Goal: Book appointment/travel/reservation

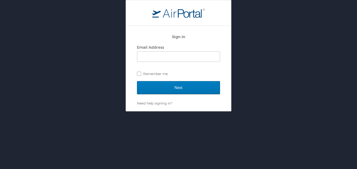
drag, startPoint x: 0, startPoint y: 0, endPoint x: 156, endPoint y: 137, distance: 207.4
click at [156, 137] on div "Sign In Email Address Remember me Next Need help signing in? Forgot password? H…" at bounding box center [178, 84] width 357 height 169
click at [159, 57] on input "Email Address" at bounding box center [178, 57] width 83 height 10
type input "chayes6912@gmail.com"
drag, startPoint x: 139, startPoint y: 74, endPoint x: 138, endPoint y: 71, distance: 2.6
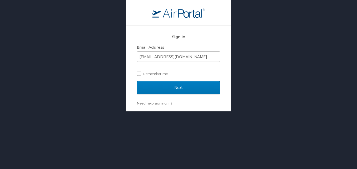
click at [138, 71] on label "Remember me" at bounding box center [178, 74] width 83 height 8
click at [138, 72] on input "Remember me" at bounding box center [138, 73] width 3 height 3
click at [138, 71] on label "Remember me" at bounding box center [178, 74] width 83 height 8
click at [138, 72] on input "Remember me" at bounding box center [138, 73] width 3 height 3
click at [137, 73] on label "Remember me" at bounding box center [178, 74] width 83 height 8
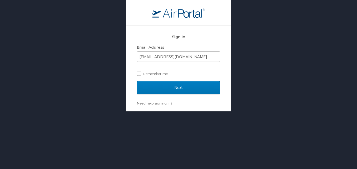
click at [137, 73] on input "Remember me" at bounding box center [138, 73] width 3 height 3
checkbox input "true"
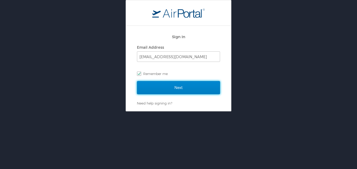
click at [160, 88] on input "Next" at bounding box center [178, 87] width 83 height 13
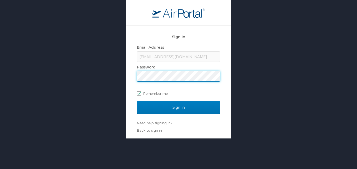
click at [137, 101] on input "Sign In" at bounding box center [178, 107] width 83 height 13
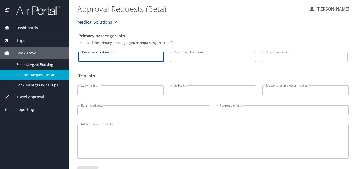
click at [133, 59] on input "Passenger first name" at bounding box center [120, 57] width 85 height 10
type input "Christina"
type input "Hayes"
type input "chayes6912@gmail.com"
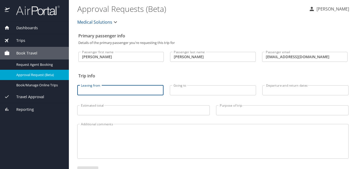
click at [127, 88] on input "Leaving from" at bounding box center [120, 90] width 86 height 10
type input "Portland,OR"
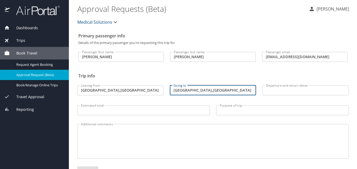
type input "Portland,ME"
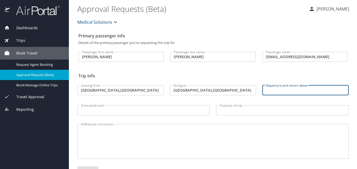
click at [270, 93] on input "Departure and return dates" at bounding box center [305, 90] width 86 height 10
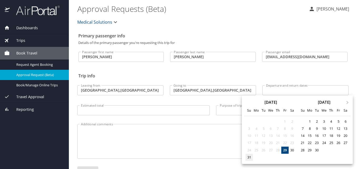
click at [250, 158] on div "31" at bounding box center [249, 157] width 7 height 7
click at [348, 102] on span "Next Month" at bounding box center [348, 103] width 0 height 6
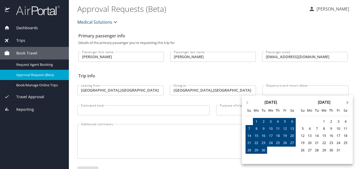
click at [348, 102] on span "Next Month" at bounding box center [348, 103] width 0 height 6
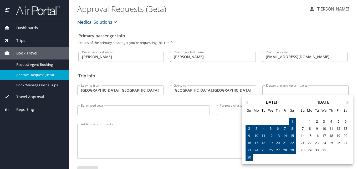
click at [294, 88] on div at bounding box center [178, 84] width 357 height 169
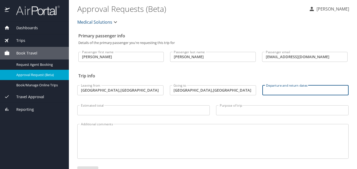
click at [293, 90] on input "Departure and return dates" at bounding box center [305, 90] width 86 height 10
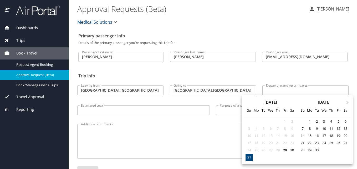
click at [249, 156] on div "31" at bounding box center [249, 157] width 7 height 7
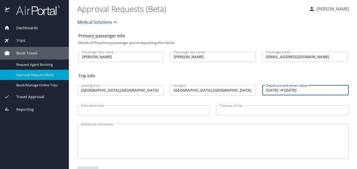
click at [321, 90] on input "08/31/2025 🠦 08/31/2025" at bounding box center [305, 90] width 86 height 10
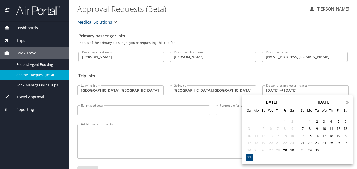
click at [348, 102] on span "Next Month" at bounding box center [348, 103] width 0 height 6
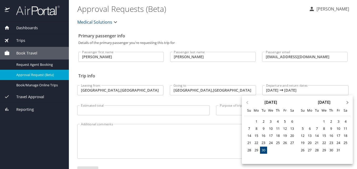
click at [348, 102] on span "Next Month" at bounding box center [348, 103] width 0 height 6
click at [251, 158] on div "30" at bounding box center [249, 157] width 7 height 7
click at [249, 156] on div "30" at bounding box center [249, 157] width 7 height 7
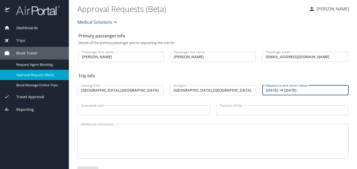
click at [266, 90] on input "11/30/2025 🠦 11/30/2025" at bounding box center [305, 90] width 86 height 10
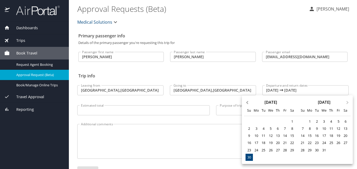
drag, startPoint x: 266, startPoint y: 90, endPoint x: 246, endPoint y: 104, distance: 24.3
click at [246, 104] on div "Previous Month Next Month November 2025 Su Mo Tu We Th Fr Sa 26 27 28 29 30 31 …" at bounding box center [178, 84] width 357 height 169
click at [246, 104] on button "Previous Month" at bounding box center [246, 100] width 8 height 8
click at [247, 101] on button "Previous Month" at bounding box center [246, 100] width 8 height 8
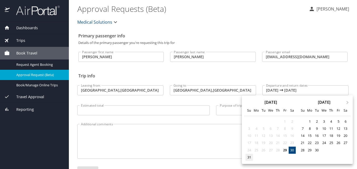
click at [249, 157] on div "31" at bounding box center [249, 157] width 7 height 7
click at [348, 101] on button "Next Month" at bounding box center [348, 100] width 8 height 8
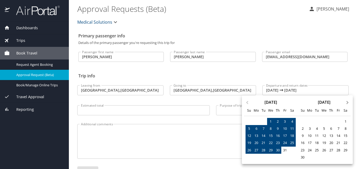
click at [348, 101] on button "Next Month" at bounding box center [348, 100] width 8 height 8
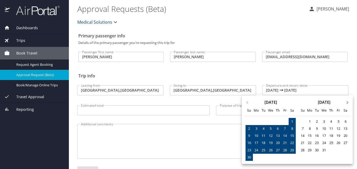
click at [348, 101] on button "Next Month" at bounding box center [348, 100] width 8 height 8
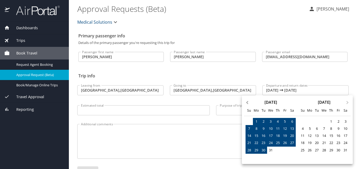
click at [247, 103] on span "Previous Month" at bounding box center [247, 103] width 0 height 6
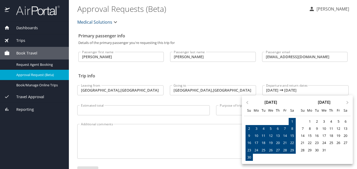
click at [247, 156] on div "30" at bounding box center [249, 157] width 7 height 7
type input "08/31/2025 🠦 11/30/2025"
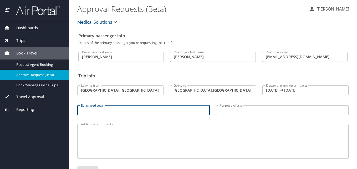
click at [167, 110] on input "Estimated total" at bounding box center [143, 110] width 133 height 10
type input "900"
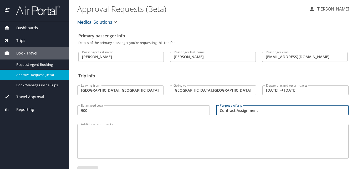
type input "Contract Assignment"
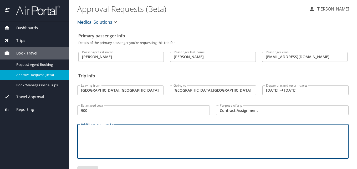
type textarea "n"
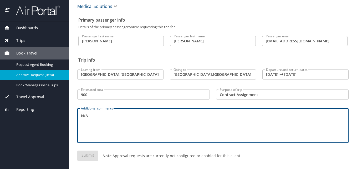
scroll to position [19, 0]
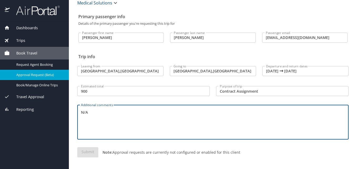
type textarea "N/A"
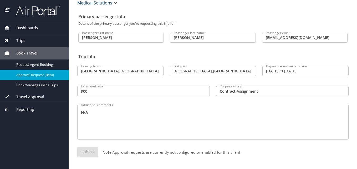
click at [37, 24] on div "Dashboards" at bounding box center [34, 28] width 69 height 13
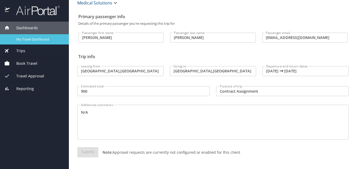
click at [38, 37] on span "My Travel Dashboard" at bounding box center [39, 39] width 46 height 5
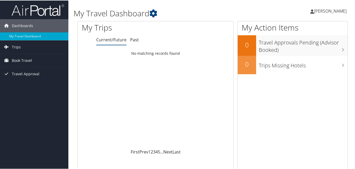
click at [148, 151] on link "1" at bounding box center [149, 151] width 2 height 6
click at [168, 151] on link "Next" at bounding box center [167, 151] width 9 height 6
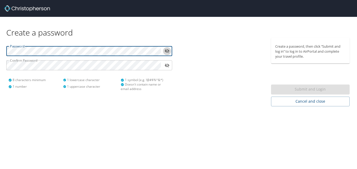
click at [165, 52] on icon "toggle password visibility" at bounding box center [167, 51] width 5 height 4
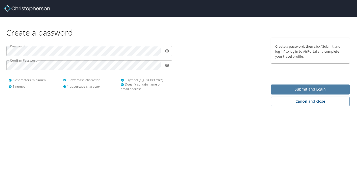
click at [290, 91] on span "Submit and Login" at bounding box center [310, 89] width 70 height 7
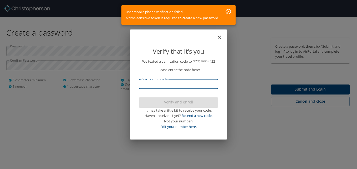
click at [194, 84] on input "Verification code" at bounding box center [178, 84] width 79 height 10
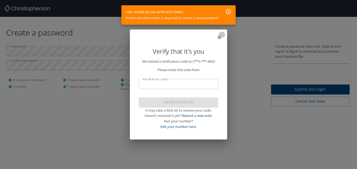
click at [217, 38] on icon "close" at bounding box center [219, 37] width 6 height 6
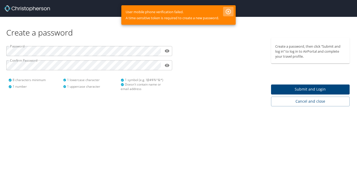
click at [227, 12] on icon "button" at bounding box center [228, 11] width 6 height 6
